Goal: Task Accomplishment & Management: Complete application form

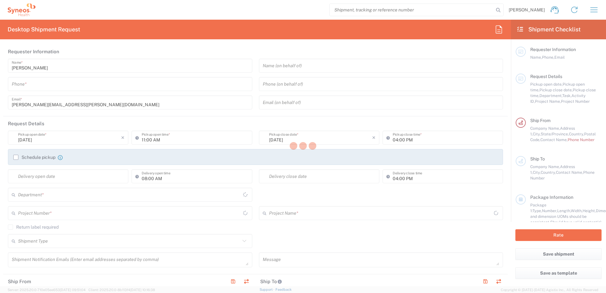
type input "[US_STATE]"
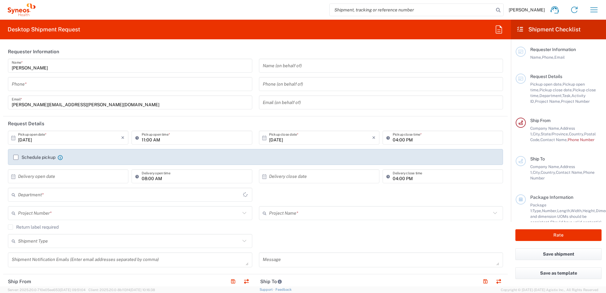
type input "[GEOGRAPHIC_DATA]"
type input "3190"
click at [42, 86] on input "tel" at bounding box center [130, 84] width 237 height 11
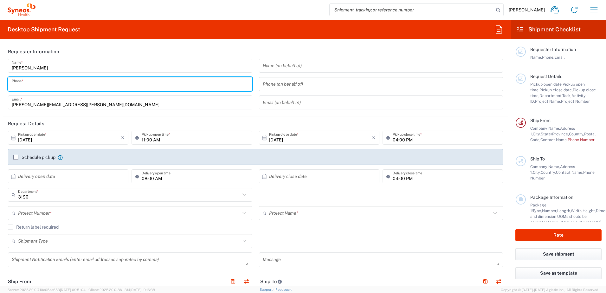
type input "3035422248"
type input "[PERSON_NAME] Rsrch Grp ([GEOGRAPHIC_DATA]) In"
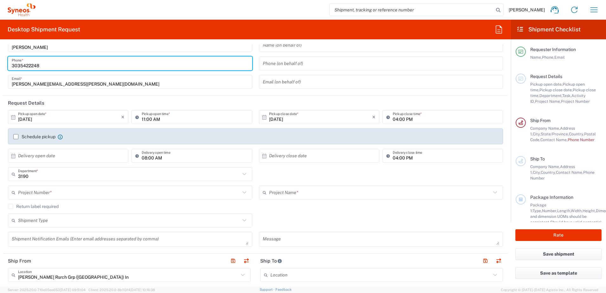
scroll to position [32, 0]
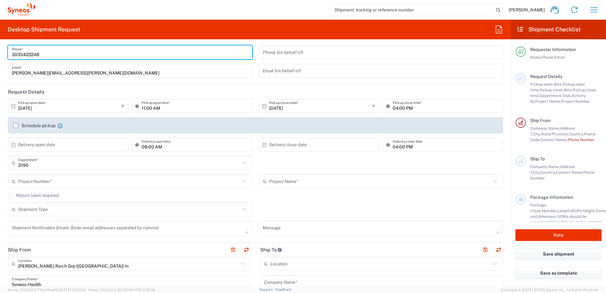
click at [75, 180] on input "text" at bounding box center [129, 181] width 222 height 11
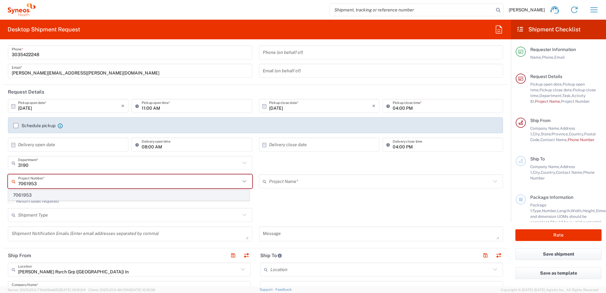
type input "7061953"
click at [64, 195] on span "7061953" at bounding box center [129, 195] width 240 height 10
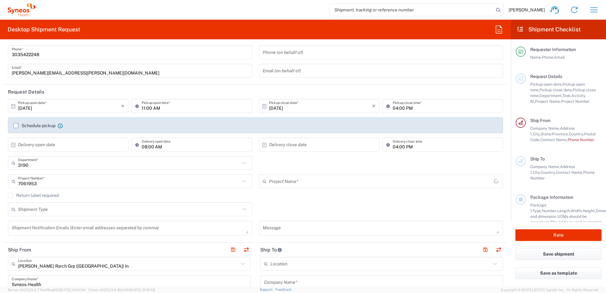
type input "802-ALX-002"
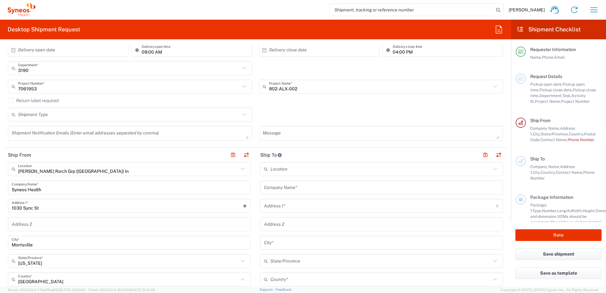
scroll to position [127, 0]
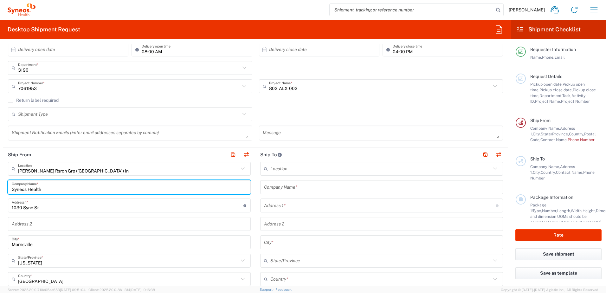
drag, startPoint x: 53, startPoint y: 188, endPoint x: -59, endPoint y: 183, distance: 111.6
click at [0, 183] on html "[PERSON_NAME] Home Shipment estimator Shipment tracking Desktop shipment reques…" at bounding box center [303, 146] width 606 height 293
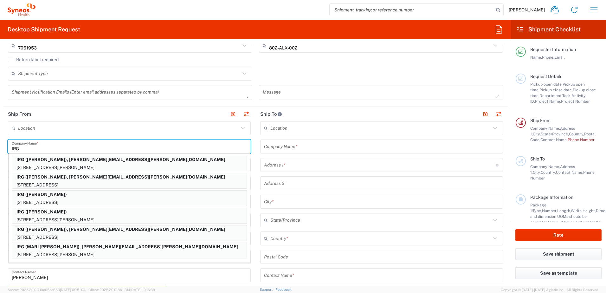
scroll to position [158, 0]
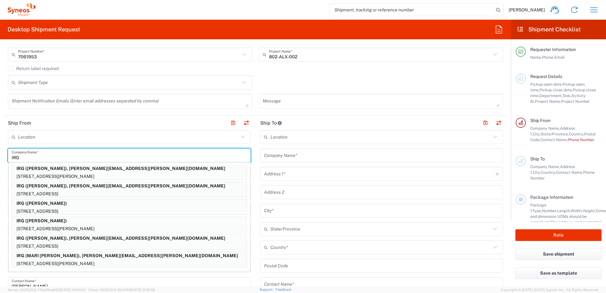
click at [208, 156] on input "IRG" at bounding box center [129, 155] width 235 height 11
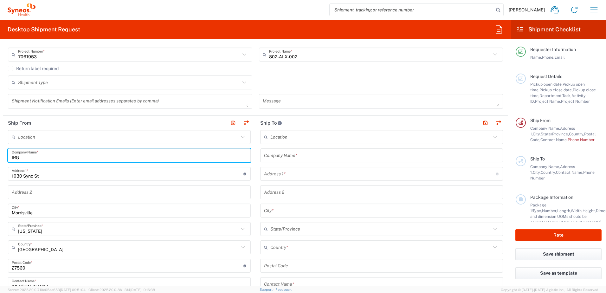
type input "IRG"
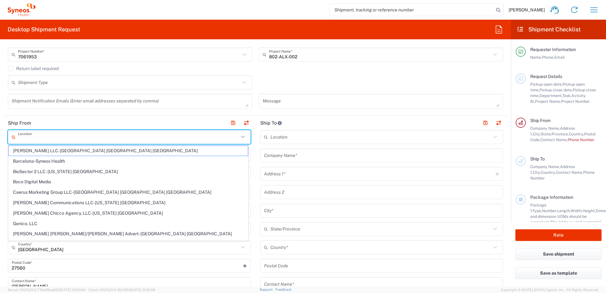
click at [196, 137] on input "text" at bounding box center [128, 136] width 220 height 11
click at [197, 137] on input "text" at bounding box center [128, 136] width 220 height 11
click at [193, 118] on header "Ship From" at bounding box center [129, 123] width 252 height 14
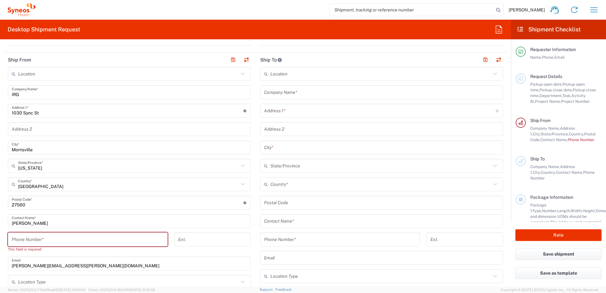
scroll to position [222, 0]
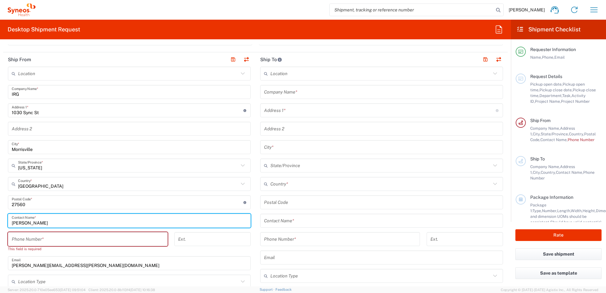
drag, startPoint x: 60, startPoint y: 221, endPoint x: -81, endPoint y: 218, distance: 141.0
click at [0, 218] on html "[PERSON_NAME] Home Shipment estimator Shipment tracking Desktop shipment reques…" at bounding box center [303, 146] width 606 height 293
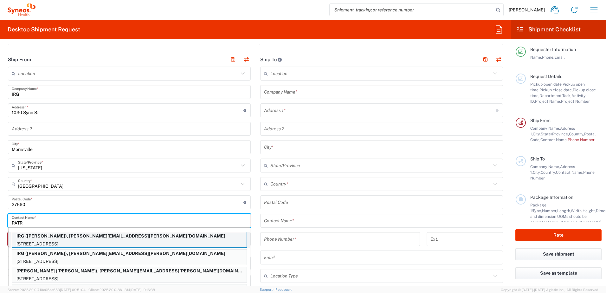
type input "PATR"
click at [90, 237] on p "IRG ([PERSON_NAME]), [PERSON_NAME][EMAIL_ADDRESS][PERSON_NAME][DOMAIN_NAME]" at bounding box center [129, 236] width 234 height 8
type input "[STREET_ADDRESS]"
type input "[GEOGRAPHIC_DATA]"
type input "[US_STATE]"
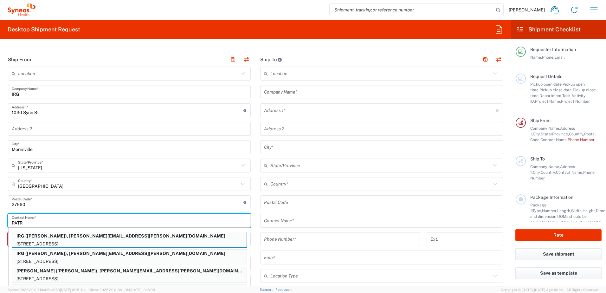
type input "07863"
type input "[PERSON_NAME]"
type input "9084002637"
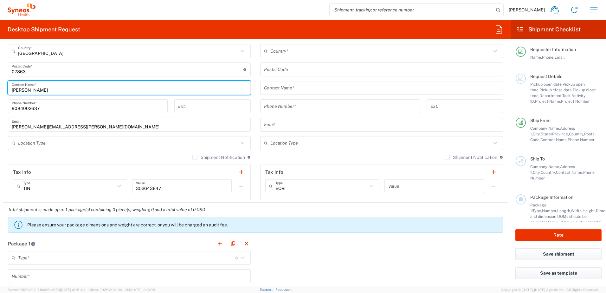
scroll to position [412, 0]
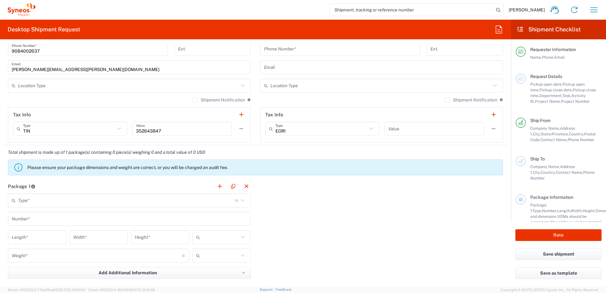
click at [47, 200] on input "text" at bounding box center [126, 200] width 217 height 11
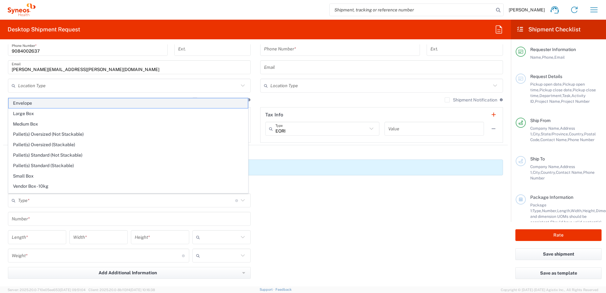
click at [52, 100] on span "Envelope" at bounding box center [128, 103] width 239 height 10
type input "Envelope"
type input "1"
type input "9.5"
type input "12.5"
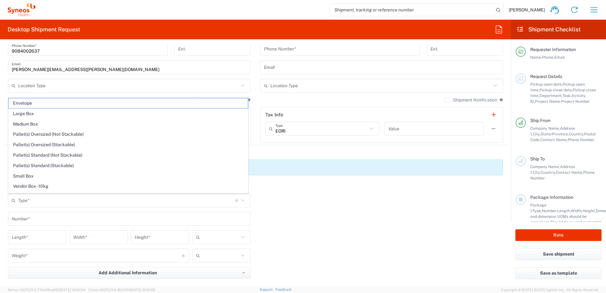
type input "0.25"
type input "in"
type input "0.45"
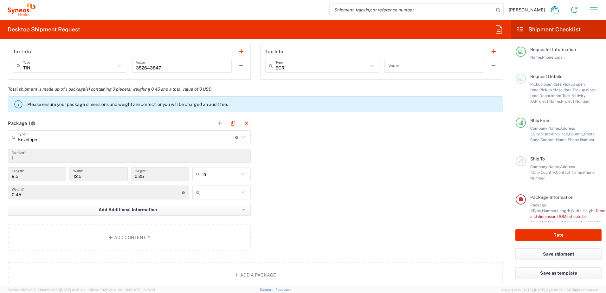
scroll to position [475, 0]
click at [212, 192] on input "text" at bounding box center [220, 192] width 36 height 10
click at [217, 215] on span "lbs" at bounding box center [219, 216] width 56 height 10
type input "lbs"
click at [132, 244] on button "Add Content *" at bounding box center [129, 237] width 243 height 26
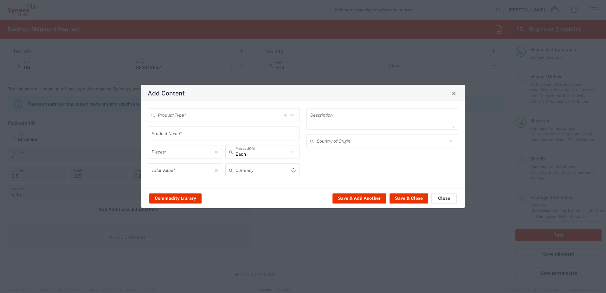
type input "US Dollar"
click at [177, 117] on input "text" at bounding box center [221, 114] width 126 height 11
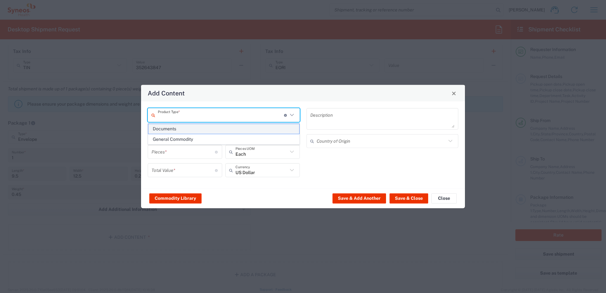
click at [183, 131] on span "Documents" at bounding box center [223, 129] width 151 height 10
type input "Documents"
type input "1"
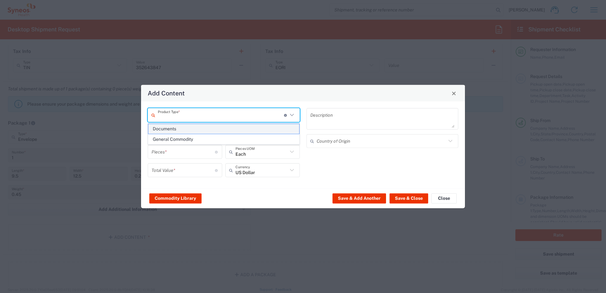
type textarea "Documents"
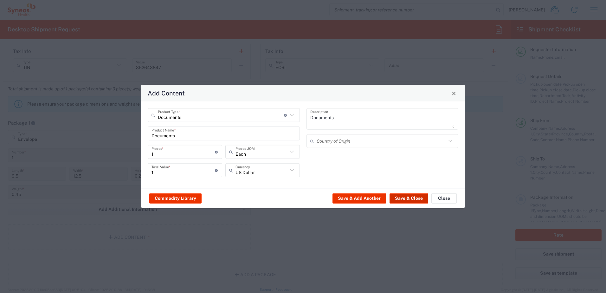
click at [418, 201] on button "Save & Close" at bounding box center [408, 198] width 39 height 10
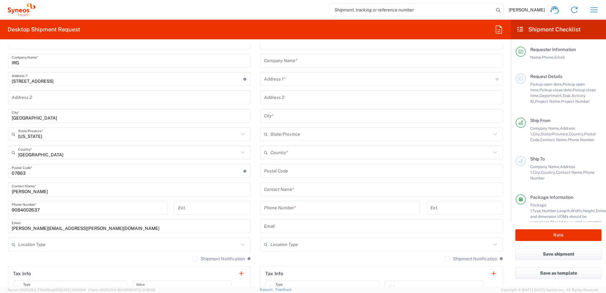
scroll to position [253, 0]
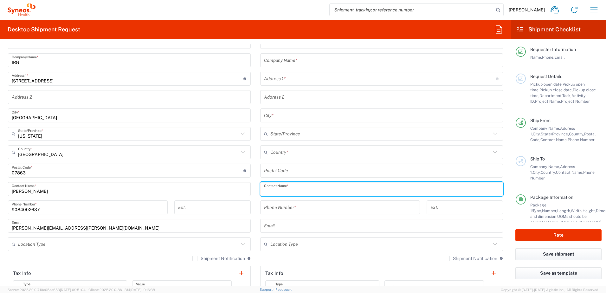
click at [312, 188] on input "text" at bounding box center [381, 188] width 235 height 11
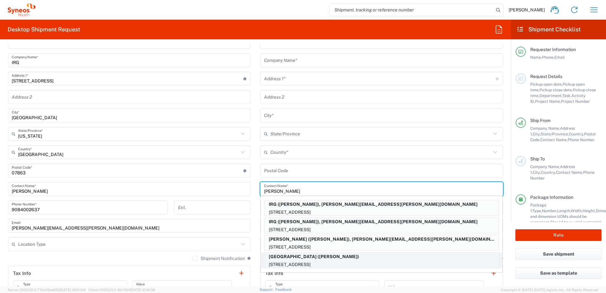
type input "[PERSON_NAME]"
click at [303, 259] on p "[GEOGRAPHIC_DATA] ([PERSON_NAME])" at bounding box center [381, 256] width 234 height 8
type input "[GEOGRAPHIC_DATA]"
type input "[STREET_ADDRESS]"
type input "[GEOGRAPHIC_DATA]"
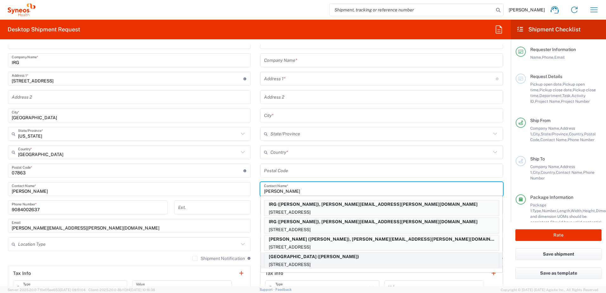
type input "[GEOGRAPHIC_DATA]"
type input "19104"
type input "[PERSON_NAME]"
type input "2156629000"
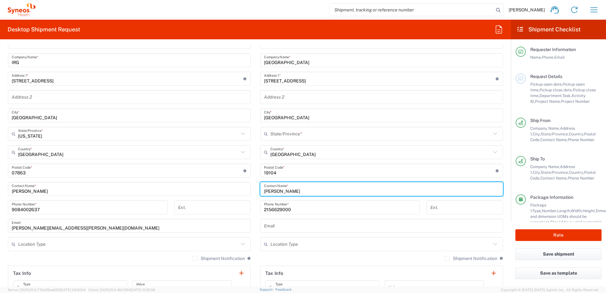
type input "[US_STATE]"
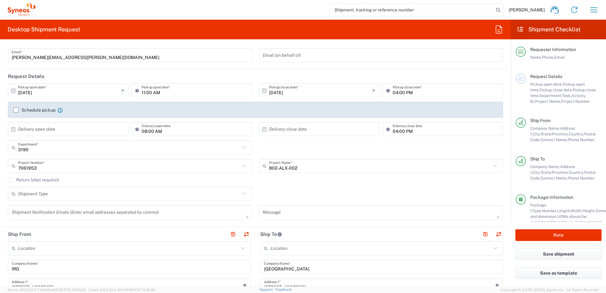
scroll to position [127, 0]
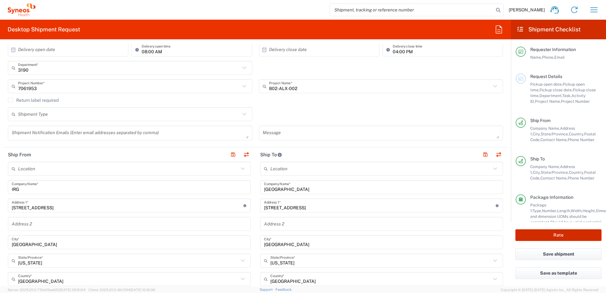
click at [539, 237] on button "Rate" at bounding box center [558, 235] width 86 height 12
type input "7061953"
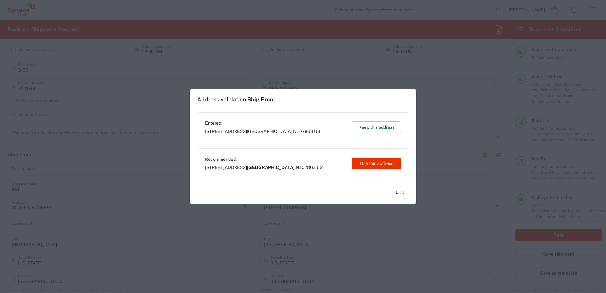
click at [378, 165] on button "Use this address" at bounding box center [376, 163] width 49 height 12
type input "[GEOGRAPHIC_DATA]"
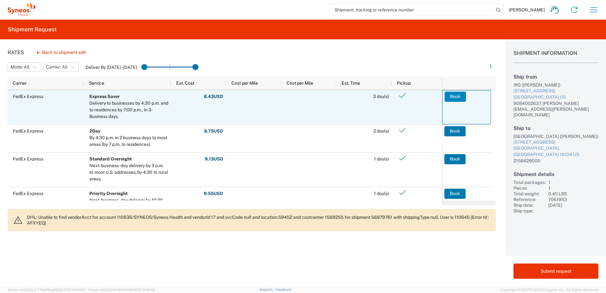
click at [454, 100] on button "Book" at bounding box center [454, 97] width 21 height 10
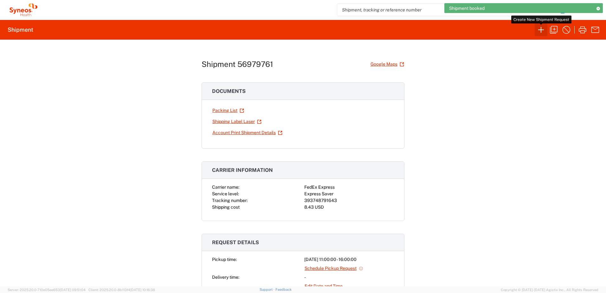
click at [537, 32] on icon "button" at bounding box center [541, 30] width 10 height 10
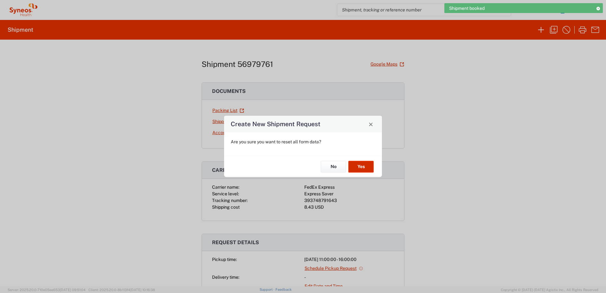
click at [356, 169] on button "Yes" at bounding box center [360, 167] width 25 height 12
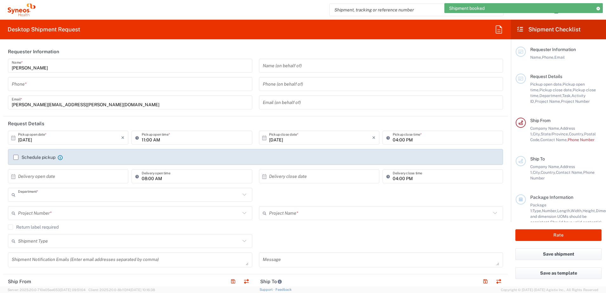
type input "3190"
type input "[US_STATE]"
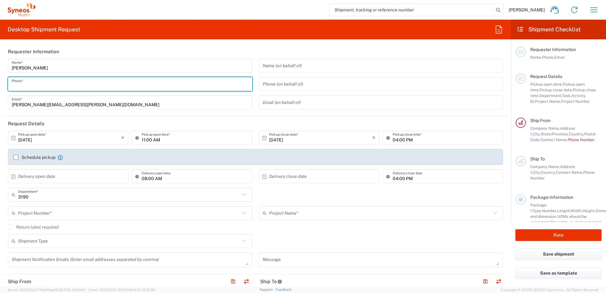
drag, startPoint x: 49, startPoint y: 83, endPoint x: 49, endPoint y: 87, distance: 4.4
click at [49, 83] on input "tel" at bounding box center [130, 84] width 237 height 11
type input "3035422248"
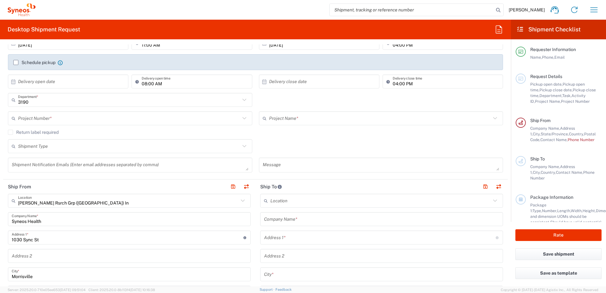
scroll to position [95, 0]
click at [51, 115] on input "text" at bounding box center [129, 117] width 222 height 11
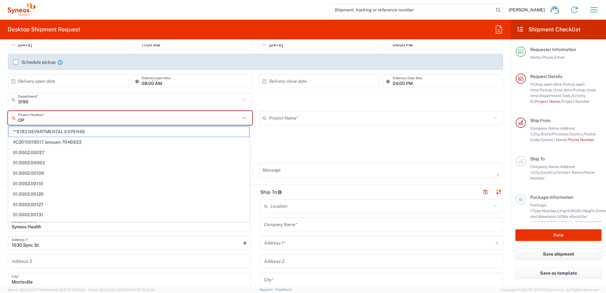
type input "O"
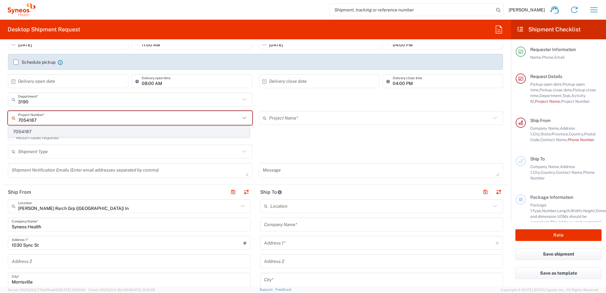
type input "7054187"
click at [38, 130] on span "7054187" at bounding box center [129, 132] width 240 height 10
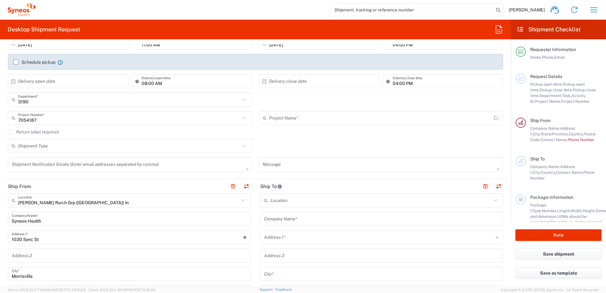
type input "802-WWC-015"
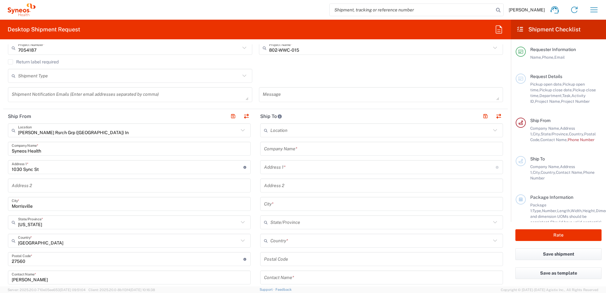
scroll to position [190, 0]
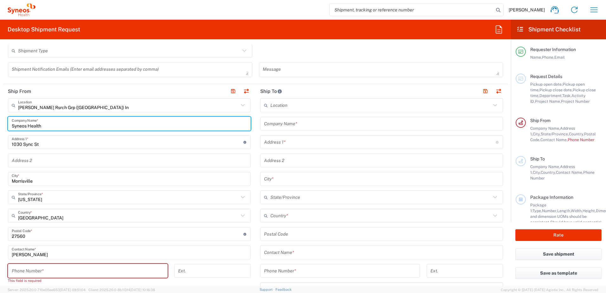
drag, startPoint x: 50, startPoint y: 123, endPoint x: -159, endPoint y: 92, distance: 211.1
click at [0, 92] on html "[PERSON_NAME] Home Shipment estimator Shipment tracking Desktop shipment reques…" at bounding box center [303, 146] width 606 height 293
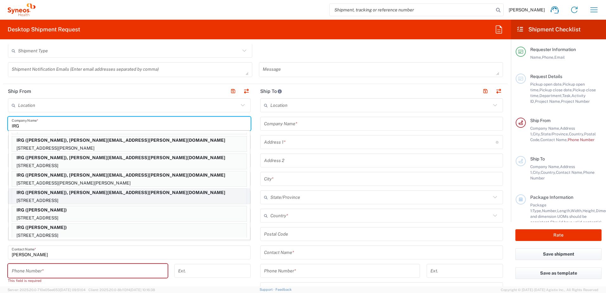
scroll to position [63, 0]
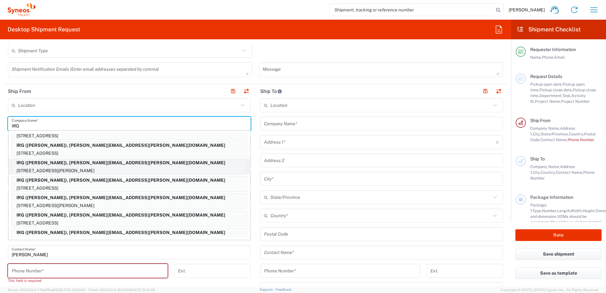
type input "IRG"
click at [61, 165] on p "IRG ([PERSON_NAME]), [PERSON_NAME][EMAIL_ADDRESS][PERSON_NAME][DOMAIN_NAME]" at bounding box center [129, 163] width 234 height 8
type input "[STREET_ADDRESS][PERSON_NAME] EST"
type input "[GEOGRAPHIC_DATA]"
type input "[US_STATE]"
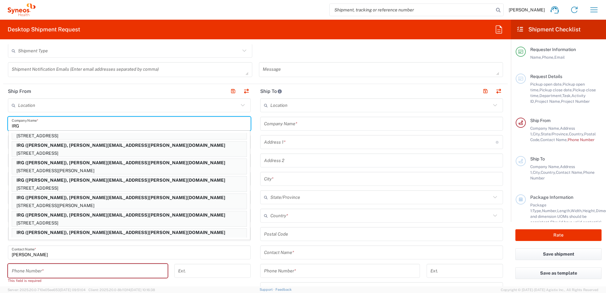
type input "77095"
type input "[PERSON_NAME]"
type input "8324759112"
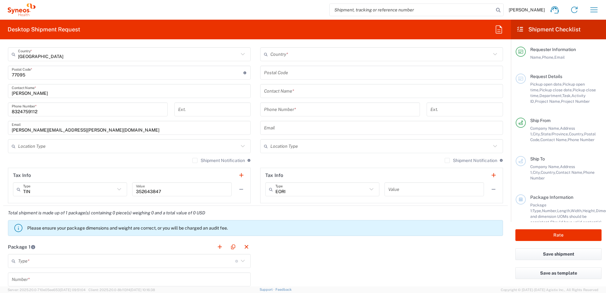
scroll to position [475, 0]
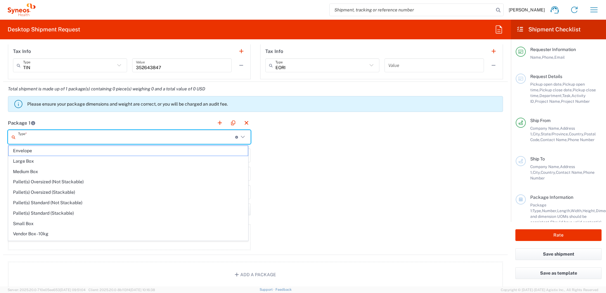
click at [42, 136] on input "text" at bounding box center [126, 136] width 217 height 11
click at [43, 150] on span "Envelope" at bounding box center [128, 151] width 239 height 10
type input "Envelope"
type input "1"
type input "9.5"
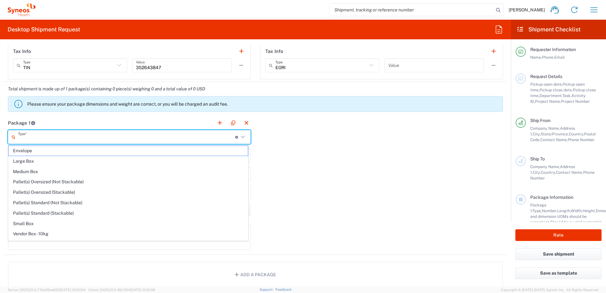
type input "12.5"
type input "0.25"
type input "in"
type input "0.45"
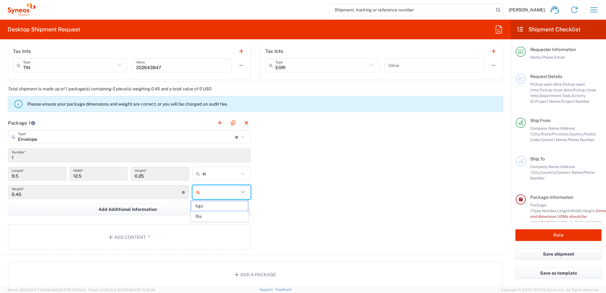
click at [227, 194] on input "text" at bounding box center [220, 192] width 36 height 10
click at [224, 211] on span "lbs" at bounding box center [219, 216] width 56 height 10
type input "lbs"
click at [118, 240] on button "Add Content *" at bounding box center [129, 237] width 243 height 26
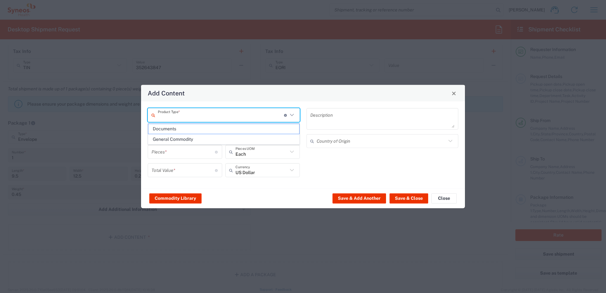
click at [180, 117] on input "text" at bounding box center [221, 114] width 126 height 11
click at [188, 129] on span "Documents" at bounding box center [223, 129] width 151 height 10
type input "Documents"
type input "1"
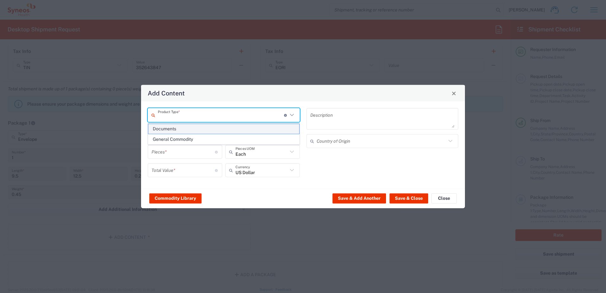
type input "1"
type textarea "Documents"
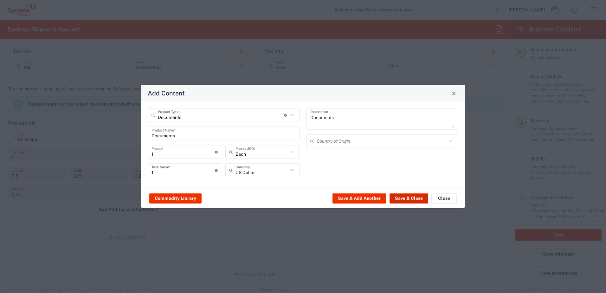
click at [396, 200] on button "Save & Close" at bounding box center [408, 198] width 39 height 10
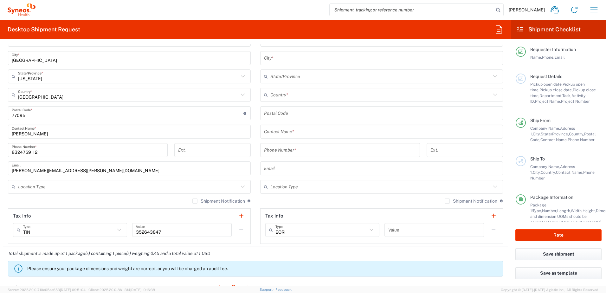
scroll to position [317, 0]
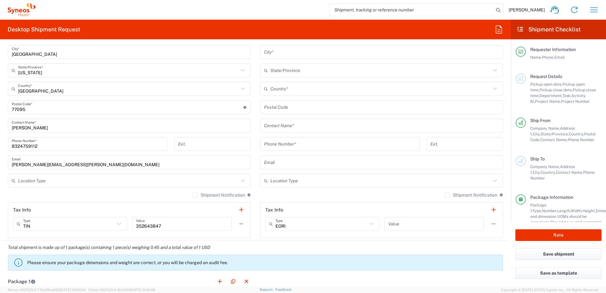
click at [295, 128] on input "text" at bounding box center [381, 125] width 235 height 11
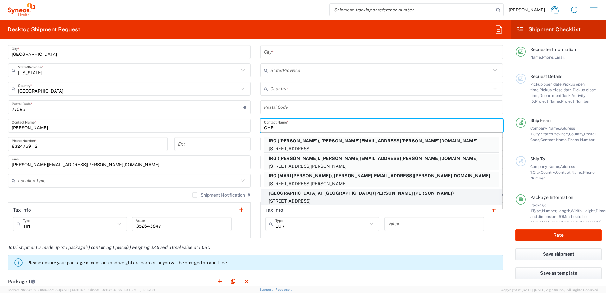
type input "CHRI"
click at [319, 197] on p "[STREET_ADDRESS]" at bounding box center [381, 201] width 234 height 8
type input "[GEOGRAPHIC_DATA] AT [GEOGRAPHIC_DATA]"
type input "1941 [GEOGRAPHIC_DATA]"
type input "SUITE 4358"
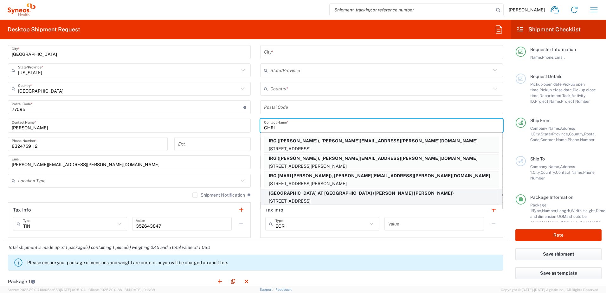
type input "[GEOGRAPHIC_DATA]"
type input "77054"
type input "[PERSON_NAME] [PERSON_NAME]"
type input "[PHONE_NUMBER]"
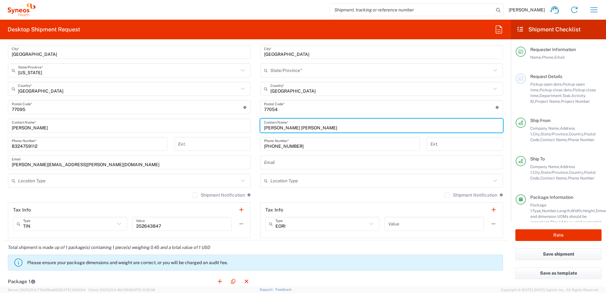
type input "[US_STATE]"
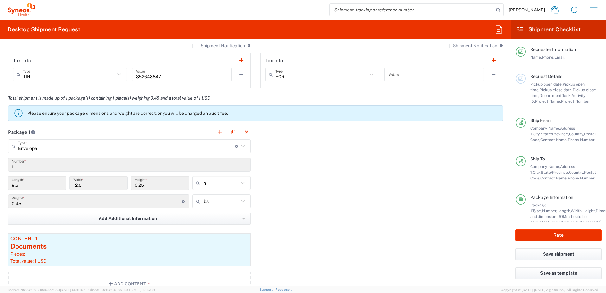
scroll to position [475, 0]
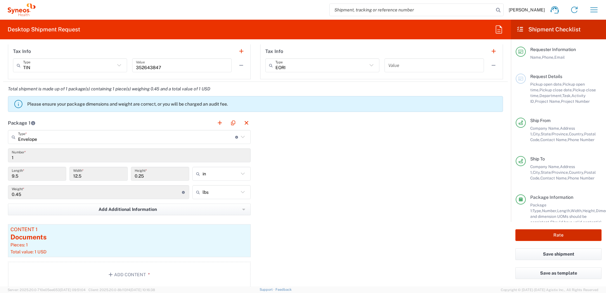
click at [542, 238] on button "Rate" at bounding box center [558, 235] width 86 height 12
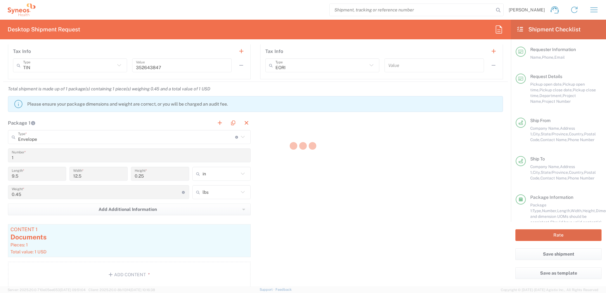
type input "7054187"
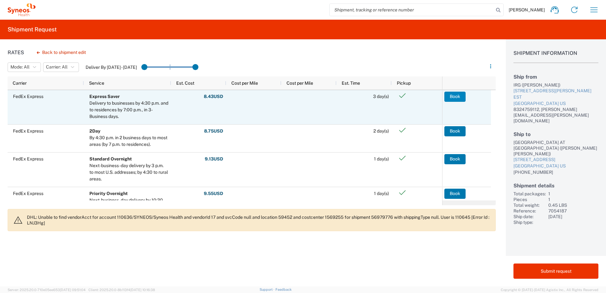
click at [459, 96] on button "Book" at bounding box center [454, 97] width 21 height 10
